Goal: Find specific page/section: Find specific page/section

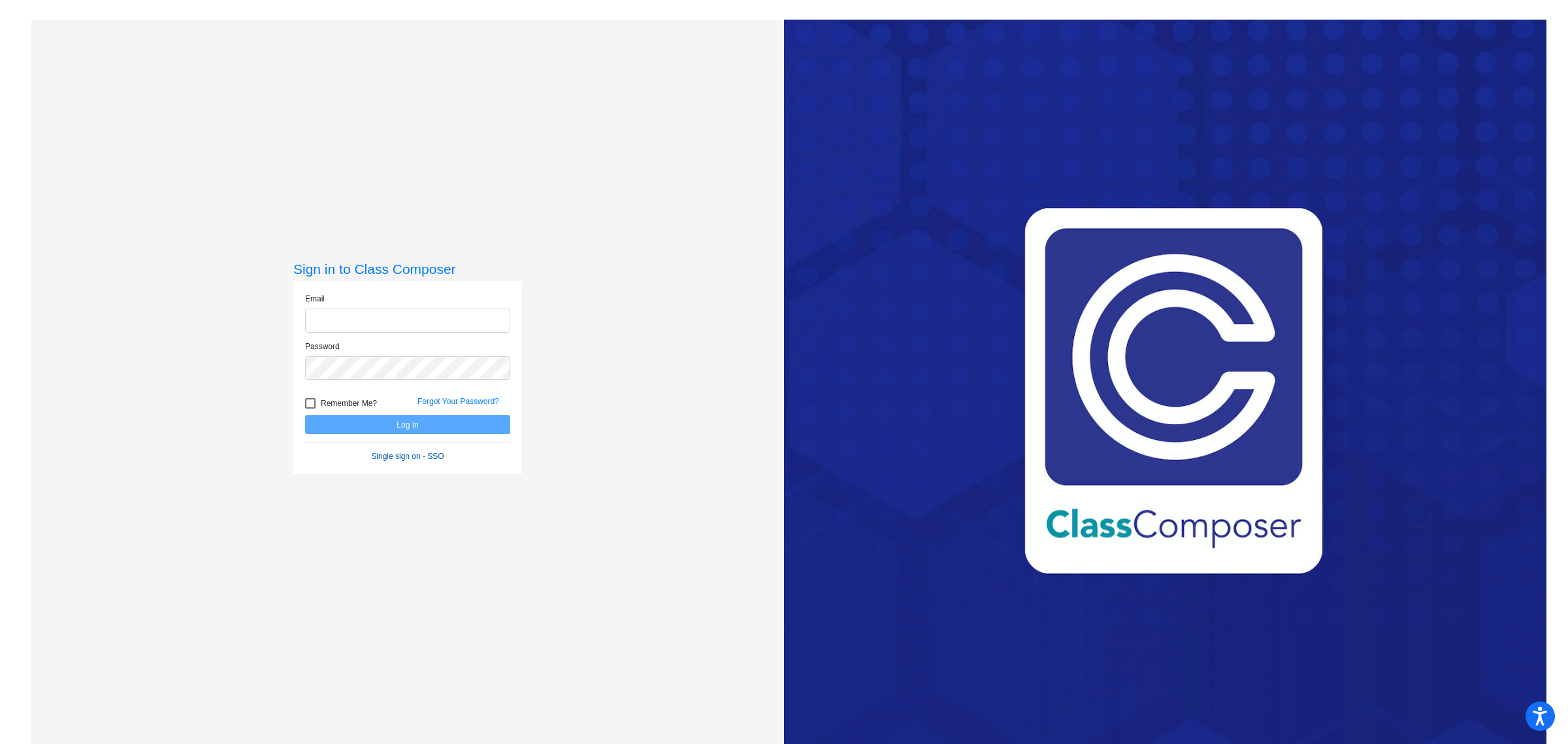
click at [378, 456] on form "Email Password Remember Me? Forgot Your Password? Log In Single sign on - SSO" at bounding box center [407, 377] width 205 height 169
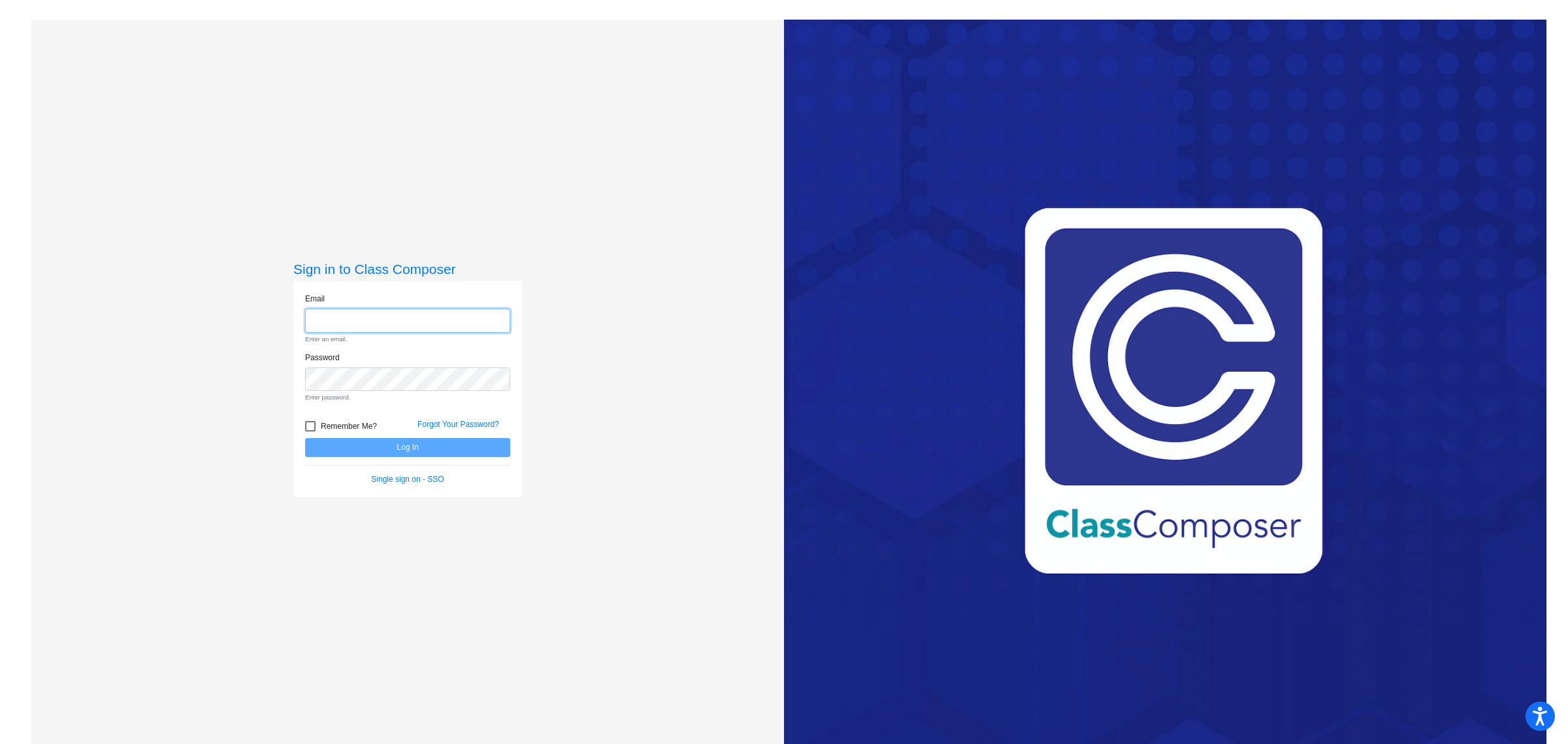
click at [374, 318] on input "email" at bounding box center [407, 320] width 205 height 24
click at [0, 743] on com-1password-button at bounding box center [0, 744] width 0 height 0
type input "[EMAIL_ADDRESS][DOMAIN_NAME]"
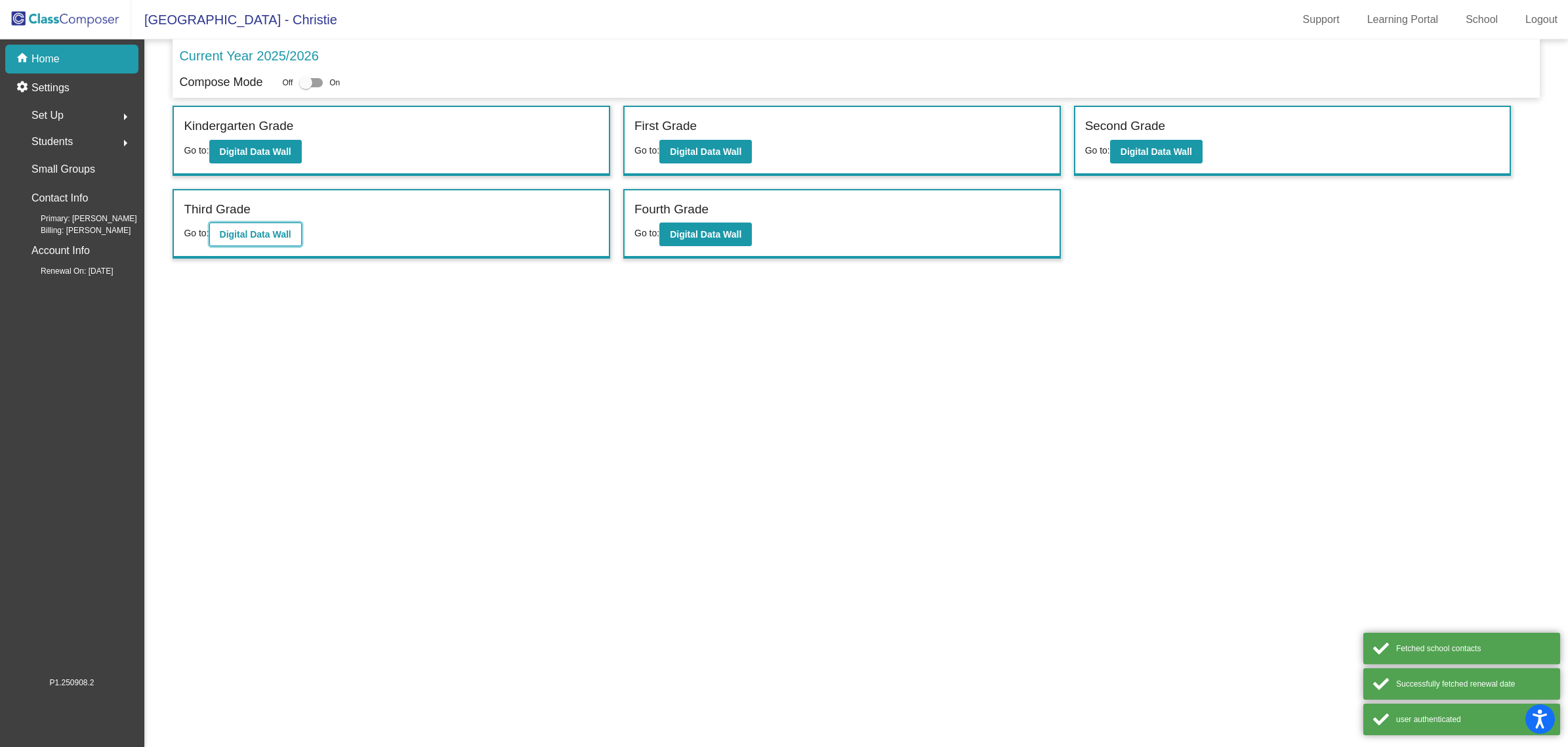
click at [262, 230] on b "Digital Data Wall" at bounding box center [255, 234] width 71 height 10
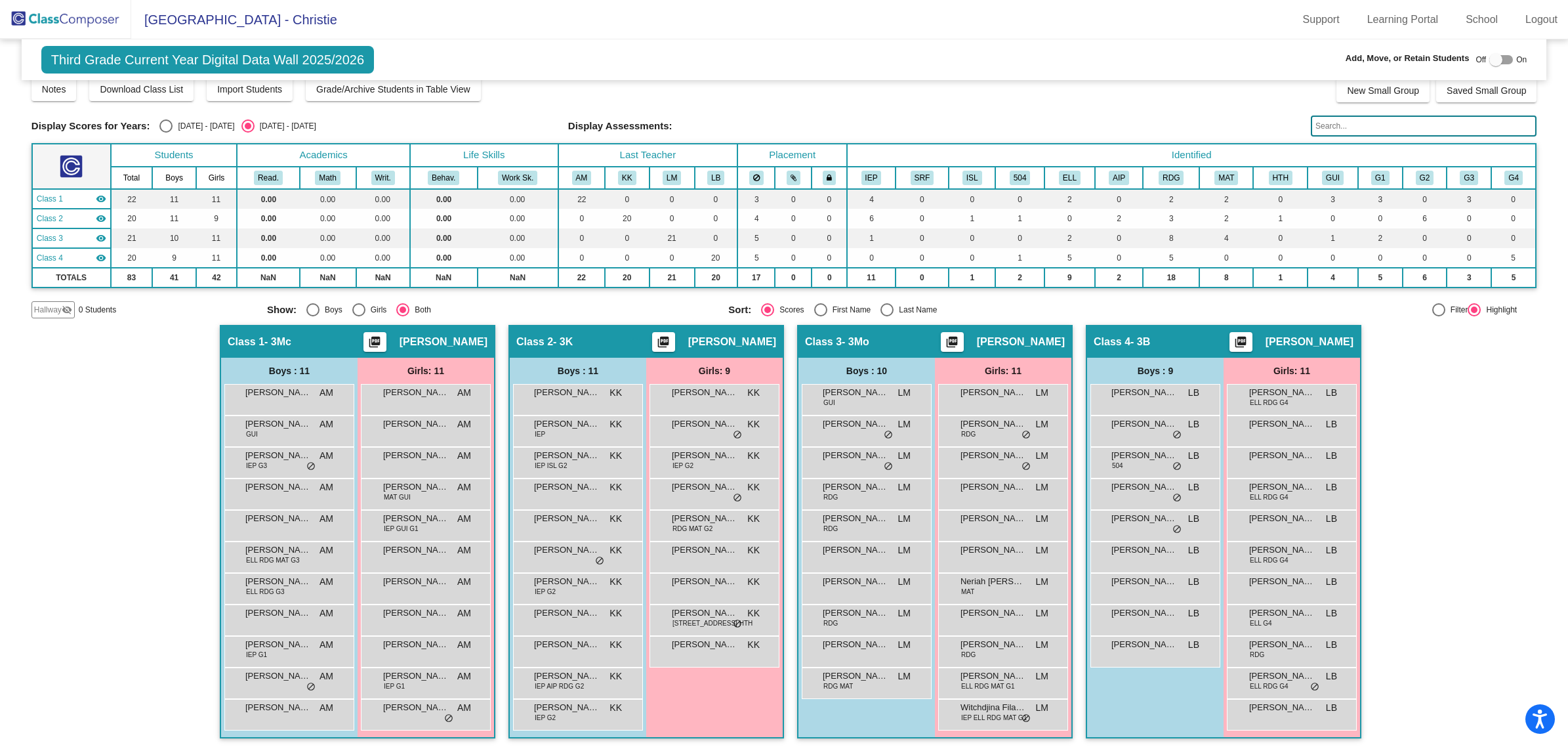
scroll to position [1, 0]
